Goal: Entertainment & Leisure: Consume media (video, audio)

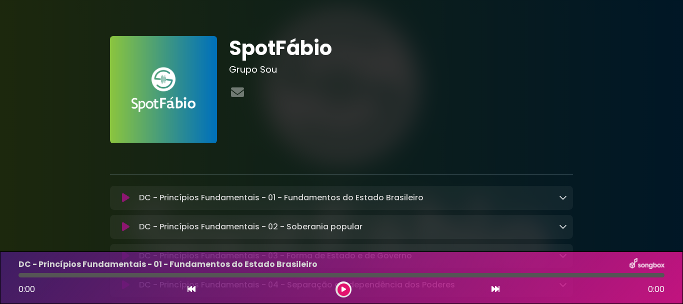
drag, startPoint x: 0, startPoint y: 0, endPoint x: 408, endPoint y: 167, distance: 441.0
click at [344, 287] on icon at bounding box center [344, 289] width 5 height 6
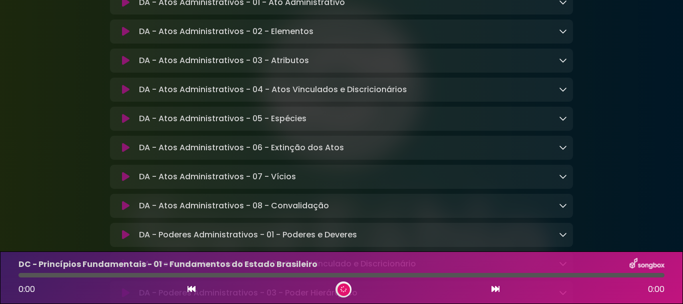
scroll to position [1701, 0]
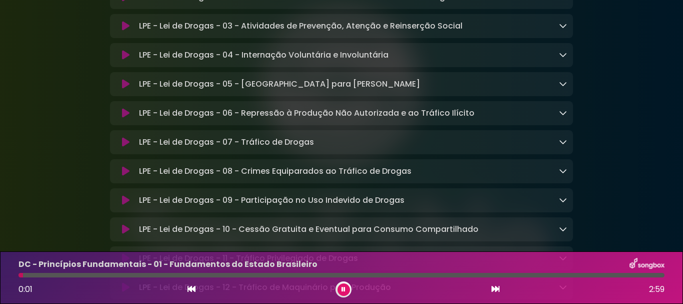
click at [349, 292] on button at bounding box center [344, 289] width 13 height 13
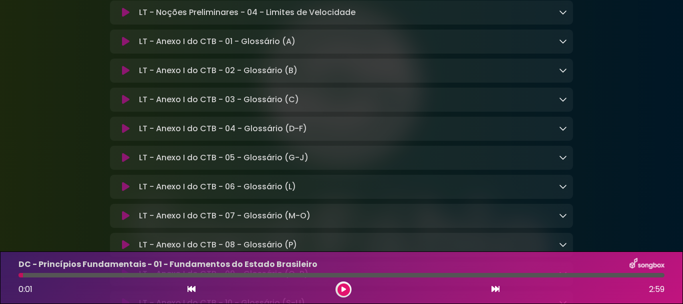
scroll to position [7421, 0]
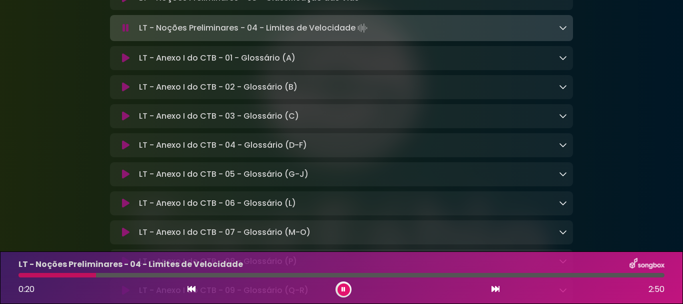
click at [346, 289] on button at bounding box center [344, 289] width 13 height 13
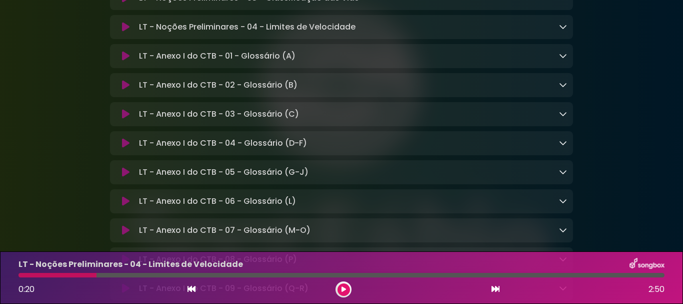
click at [341, 291] on icon at bounding box center [343, 289] width 5 height 6
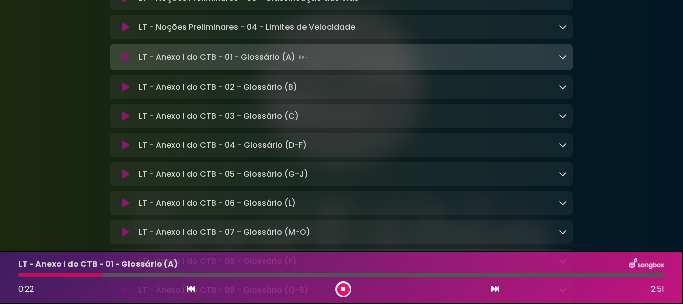
click at [349, 284] on div at bounding box center [344, 289] width 16 height 16
click at [347, 284] on button at bounding box center [344, 289] width 13 height 13
